Goal: Task Accomplishment & Management: Use online tool/utility

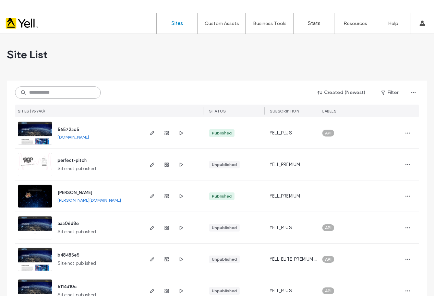
click at [64, 90] on input at bounding box center [58, 92] width 86 height 12
paste input "**********"
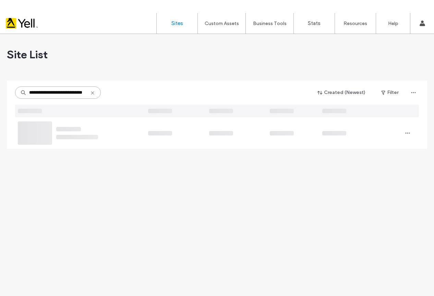
drag, startPoint x: 41, startPoint y: 92, endPoint x: 2, endPoint y: 94, distance: 39.1
click at [2, 93] on div "**********" at bounding box center [217, 171] width 434 height 275
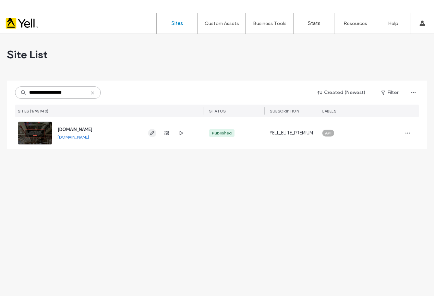
type input "**********"
click at [149, 132] on icon "button" at bounding box center [151, 132] width 5 height 5
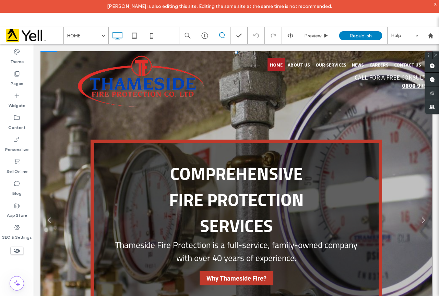
click at [48, 142] on link at bounding box center [236, 222] width 431 height 377
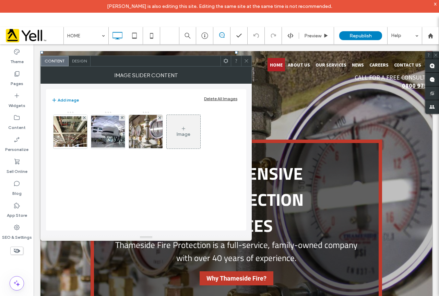
click at [89, 64] on div "Design" at bounding box center [80, 61] width 22 height 10
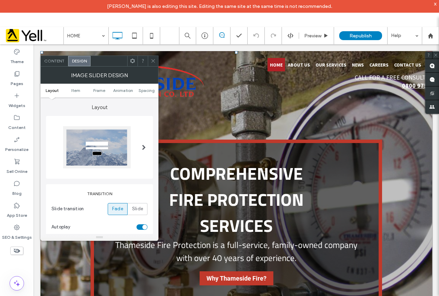
click at [120, 93] on ul "Layout Item Frame Animation Spacing" at bounding box center [99, 91] width 118 height 14
click at [122, 89] on span "Animation" at bounding box center [123, 90] width 20 height 5
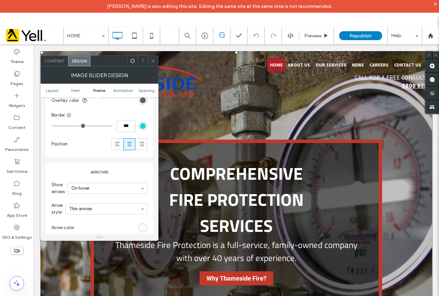
scroll to position [814, 0]
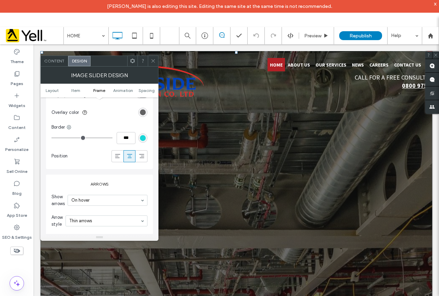
click at [154, 62] on icon at bounding box center [152, 60] width 5 height 5
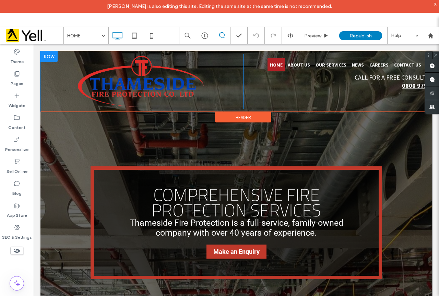
click at [48, 55] on div at bounding box center [48, 56] width 17 height 11
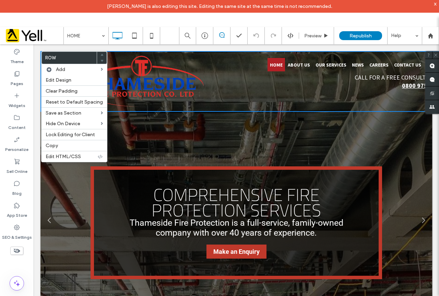
click at [65, 224] on link at bounding box center [236, 222] width 431 height 377
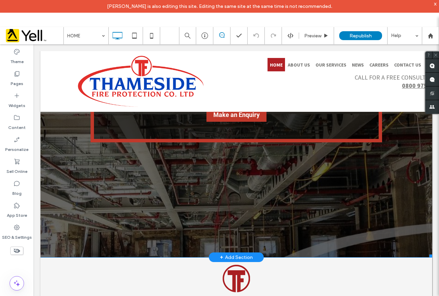
scroll to position [137, 0]
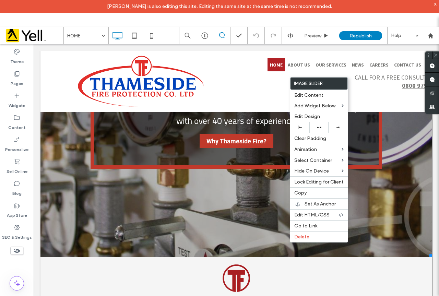
click at [178, 225] on link at bounding box center [236, 85] width 431 height 377
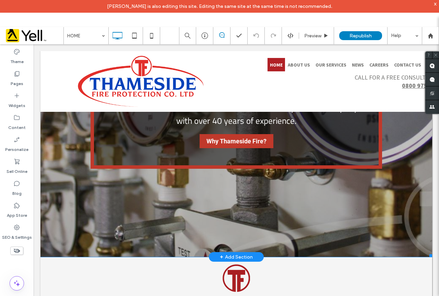
click at [135, 210] on link at bounding box center [236, 85] width 431 height 377
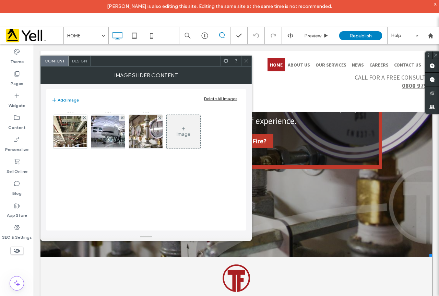
click at [82, 57] on div "Design" at bounding box center [80, 61] width 22 height 10
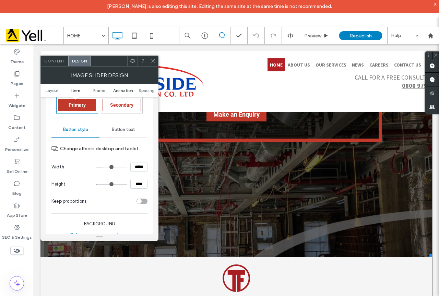
click at [126, 92] on span "Animation" at bounding box center [123, 90] width 20 height 5
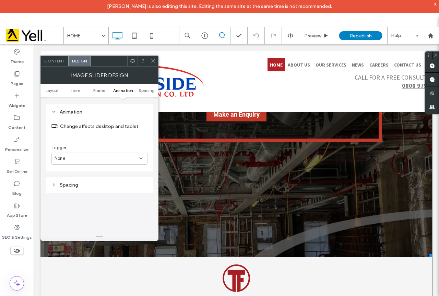
scroll to position [986, 0]
click at [153, 62] on icon at bounding box center [152, 60] width 5 height 5
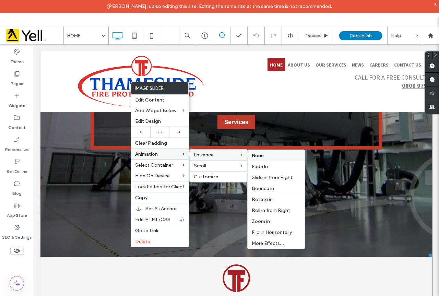
click at [262, 156] on span "None" at bounding box center [258, 156] width 12 height 6
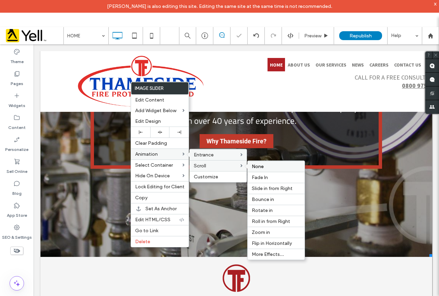
click at [259, 169] on span "None" at bounding box center [258, 167] width 12 height 6
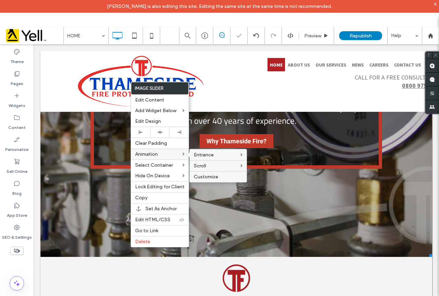
click at [226, 178] on label "Customize" at bounding box center [218, 177] width 49 height 6
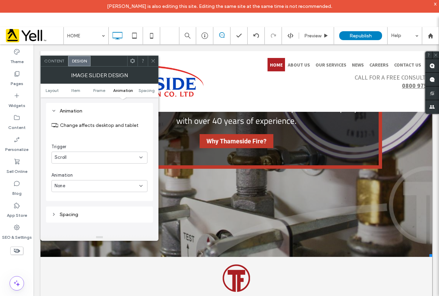
click at [86, 157] on div "Scroll" at bounding box center [97, 157] width 85 height 7
click at [82, 169] on div "None" at bounding box center [99, 170] width 95 height 12
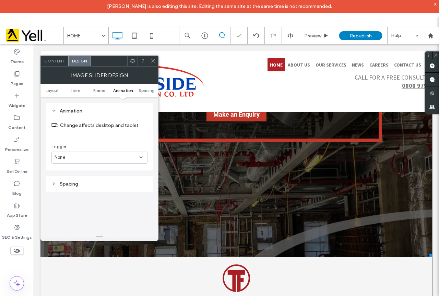
drag, startPoint x: 154, startPoint y: 64, endPoint x: 158, endPoint y: 64, distance: 4.5
click at [153, 64] on span at bounding box center [152, 61] width 5 height 10
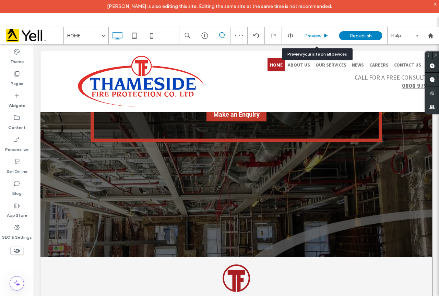
click at [321, 36] on span "Preview" at bounding box center [312, 36] width 17 height 6
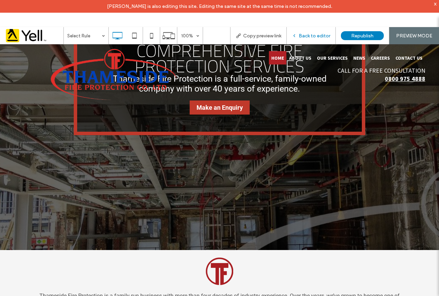
click at [320, 36] on span "Back to editor" at bounding box center [315, 36] width 32 height 6
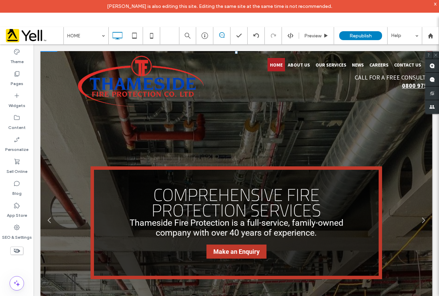
click at [76, 129] on link at bounding box center [236, 222] width 431 height 377
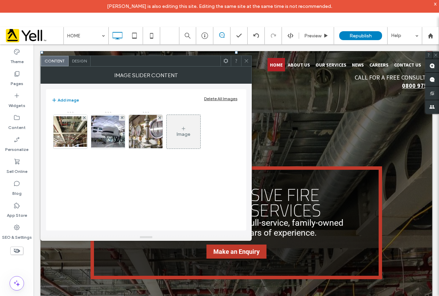
click at [76, 64] on div "Design" at bounding box center [80, 61] width 22 height 10
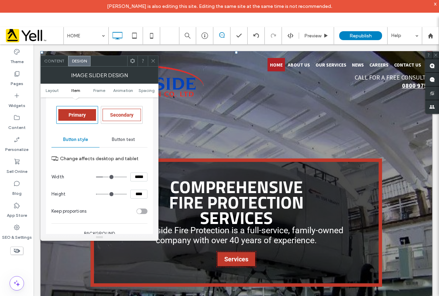
scroll to position [480, 0]
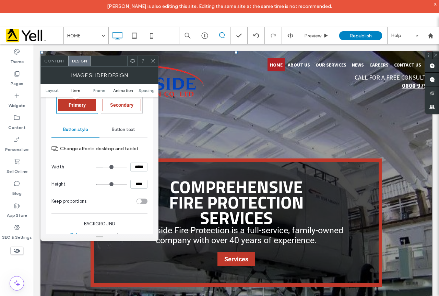
click at [119, 92] on span "Animation" at bounding box center [123, 90] width 20 height 5
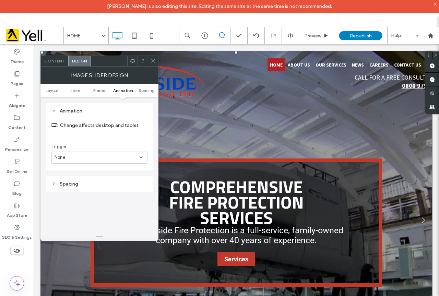
scroll to position [986, 0]
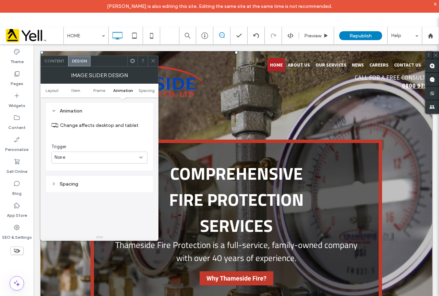
click at [153, 63] on span at bounding box center [152, 61] width 5 height 10
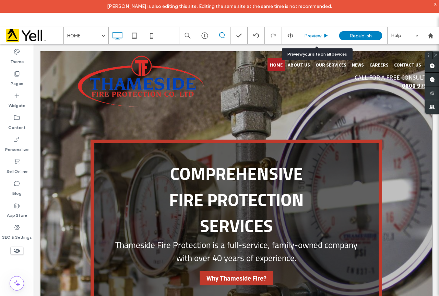
click at [311, 36] on span "Preview" at bounding box center [312, 36] width 17 height 6
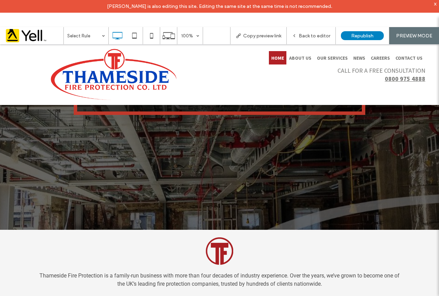
scroll to position [171, 0]
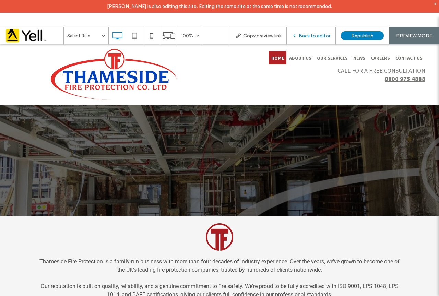
click at [321, 29] on div "Back to editor" at bounding box center [311, 35] width 49 height 17
click at [328, 34] on span "Back to editor" at bounding box center [315, 36] width 32 height 6
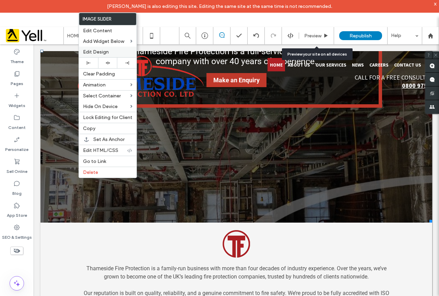
click at [96, 52] on span "Edit Design" at bounding box center [96, 52] width 26 height 6
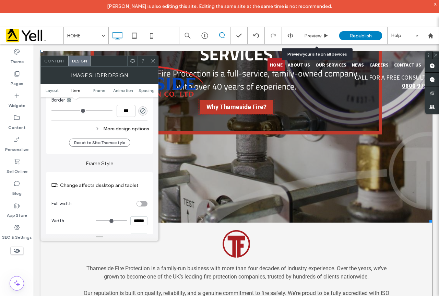
scroll to position [651, 0]
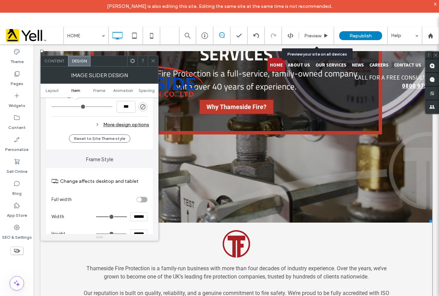
click at [124, 122] on div "More design options" at bounding box center [100, 124] width 98 height 9
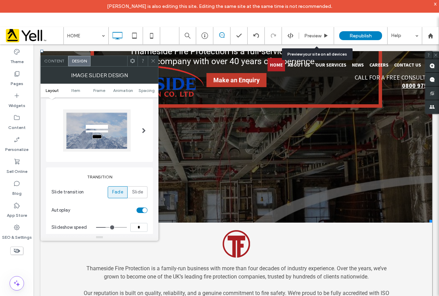
scroll to position [0, 0]
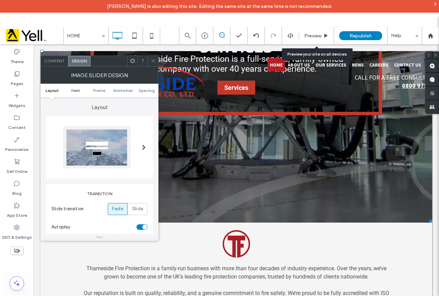
click at [76, 93] on span "Item" at bounding box center [75, 90] width 9 height 5
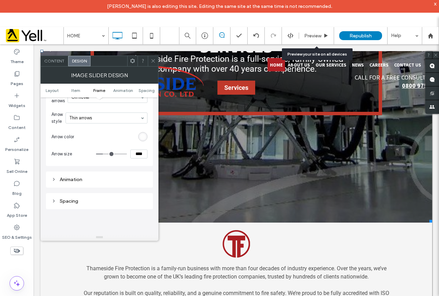
scroll to position [1016, 0]
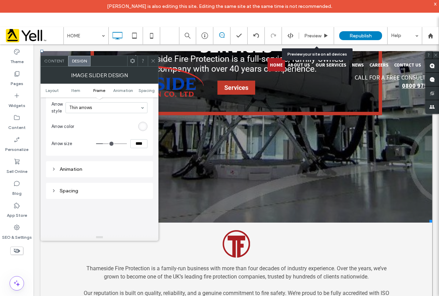
click at [90, 167] on div "Animation" at bounding box center [99, 169] width 96 height 6
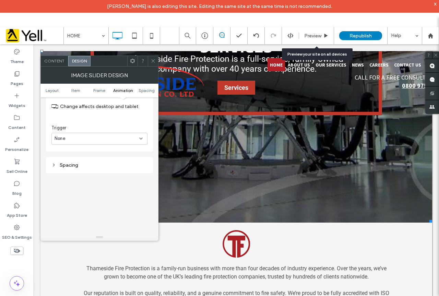
scroll to position [1119, 0]
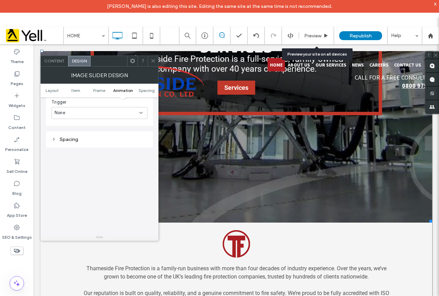
click at [89, 145] on div "Spacing" at bounding box center [99, 139] width 107 height 16
click at [89, 141] on div "Spacing" at bounding box center [99, 139] width 96 height 6
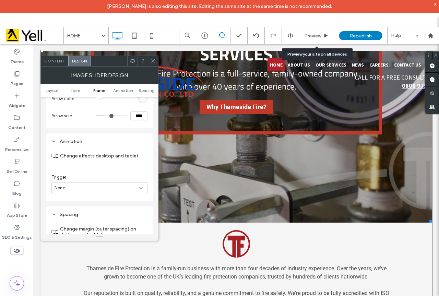
scroll to position [1016, 0]
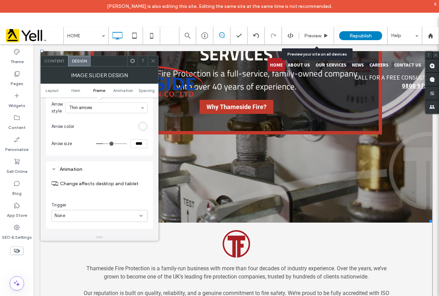
click at [123, 94] on ul "Layout Item Frame Animation Spacing" at bounding box center [99, 91] width 118 height 14
click at [123, 92] on span "Animation" at bounding box center [123, 90] width 20 height 5
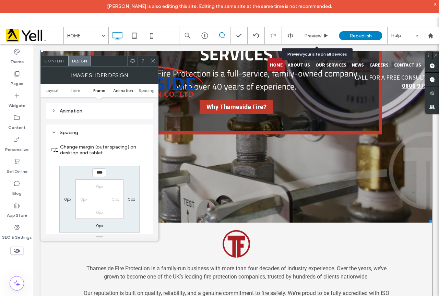
scroll to position [1075, 0]
click at [145, 91] on span "Spacing" at bounding box center [146, 90] width 16 height 5
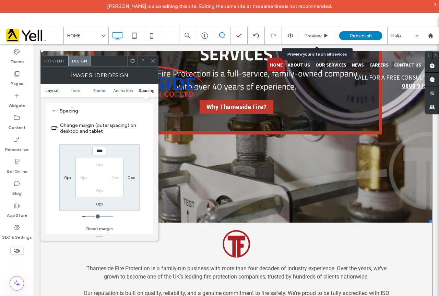
click at [55, 90] on span "Layout" at bounding box center [52, 90] width 13 height 5
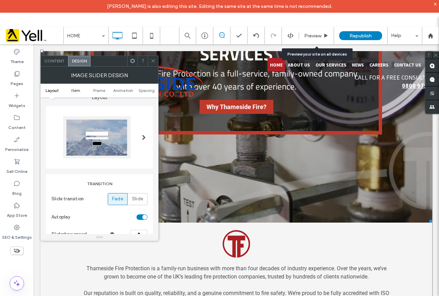
scroll to position [0, 0]
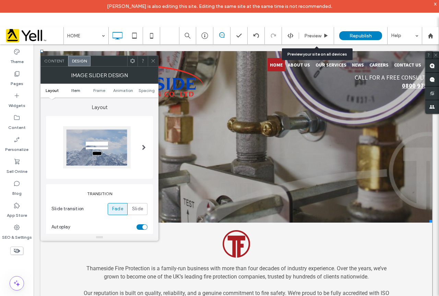
click at [80, 89] on link "Item" at bounding box center [76, 90] width 24 height 5
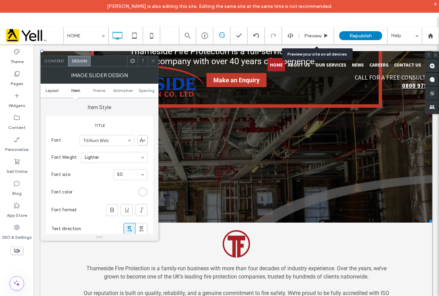
click at [54, 90] on span "Layout" at bounding box center [52, 90] width 13 height 5
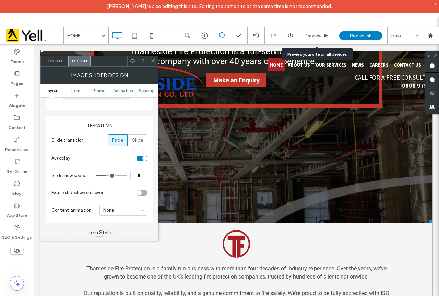
scroll to position [103, 0]
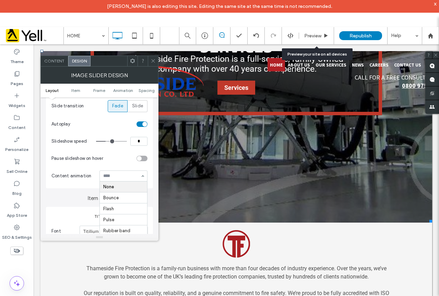
click at [117, 173] on div at bounding box center [123, 176] width 47 height 10
click at [83, 165] on section "Pause slideshow on hover" at bounding box center [99, 158] width 96 height 17
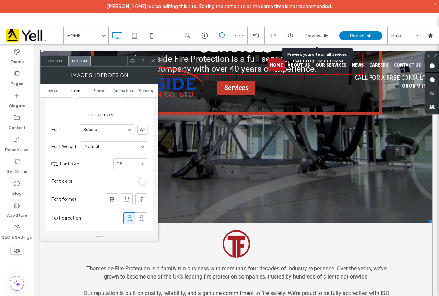
scroll to position [343, 0]
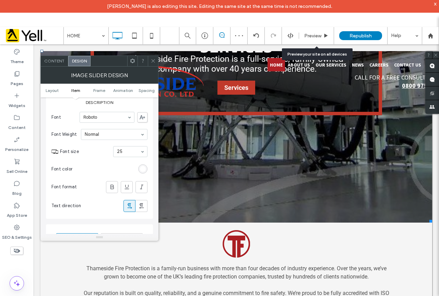
click at [153, 63] on icon at bounding box center [152, 60] width 5 height 5
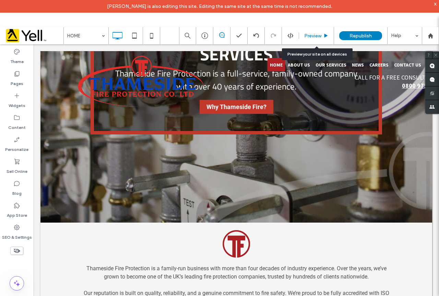
click at [320, 32] on div "Preview" at bounding box center [316, 35] width 35 height 17
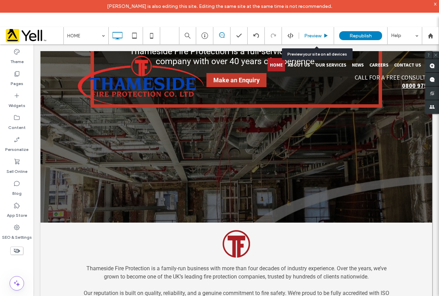
click at [316, 33] on span "Preview" at bounding box center [312, 36] width 17 height 6
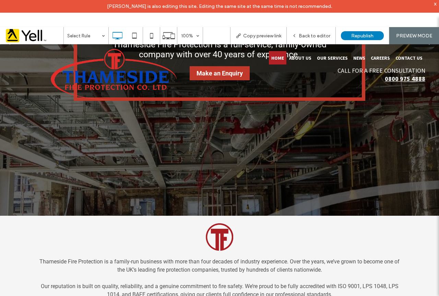
click at [162, 171] on link at bounding box center [219, 44] width 483 height 377
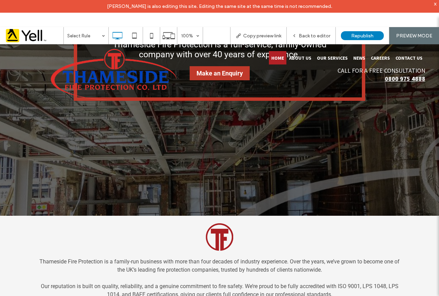
click at [315, 34] on span "Back to editor" at bounding box center [315, 36] width 32 height 6
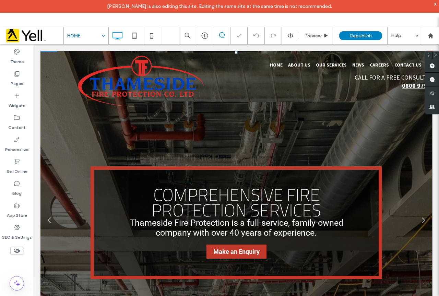
click at [88, 145] on link at bounding box center [236, 222] width 431 height 377
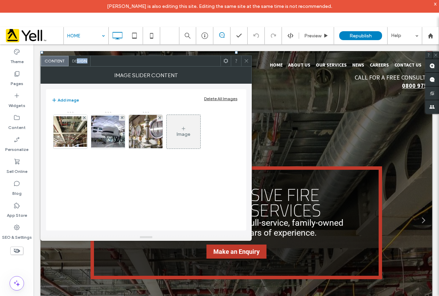
drag, startPoint x: 77, startPoint y: 65, endPoint x: 74, endPoint y: 69, distance: 4.4
click at [76, 68] on div "Content Design Image Slider Content Add image Delete All Images Image" at bounding box center [145, 148] width 211 height 185
click at [80, 60] on span "Design" at bounding box center [79, 60] width 15 height 5
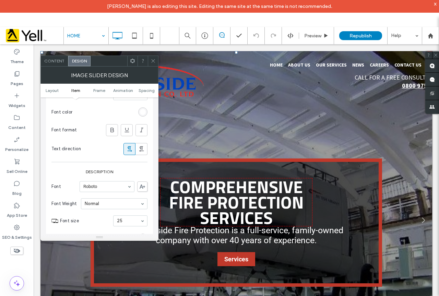
scroll to position [274, 0]
click at [151, 63] on div at bounding box center [153, 61] width 10 height 10
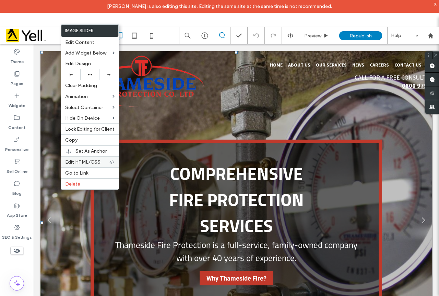
click at [88, 157] on div "Edit HTML/CSS" at bounding box center [90, 161] width 58 height 11
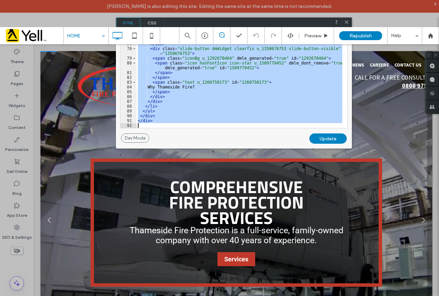
scroll to position [516, 0]
drag, startPoint x: 172, startPoint y: 100, endPoint x: 317, endPoint y: 169, distance: 160.8
